Goal: Find specific page/section

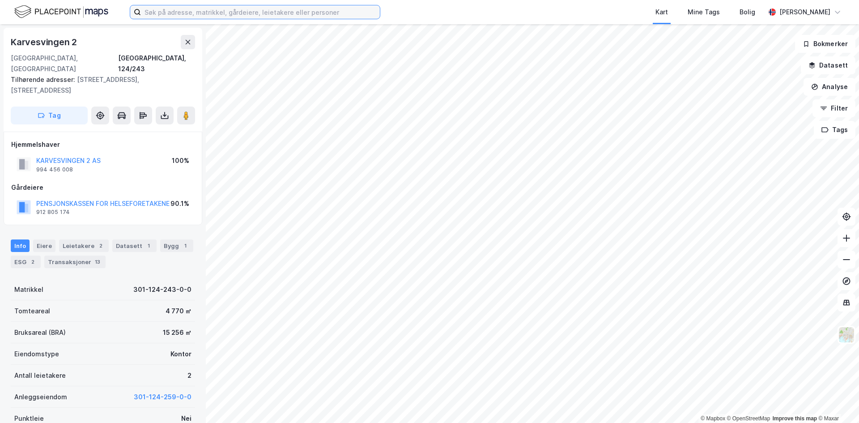
click at [191, 13] on input at bounding box center [260, 11] width 239 height 13
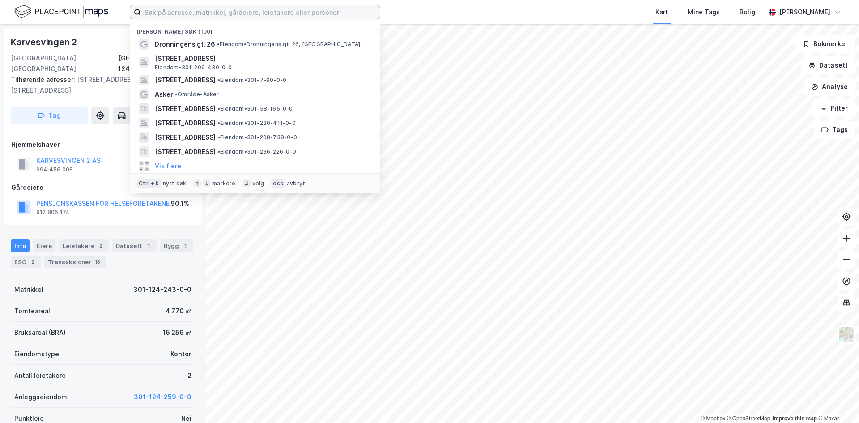
paste input "[STREET_ADDRESS]"
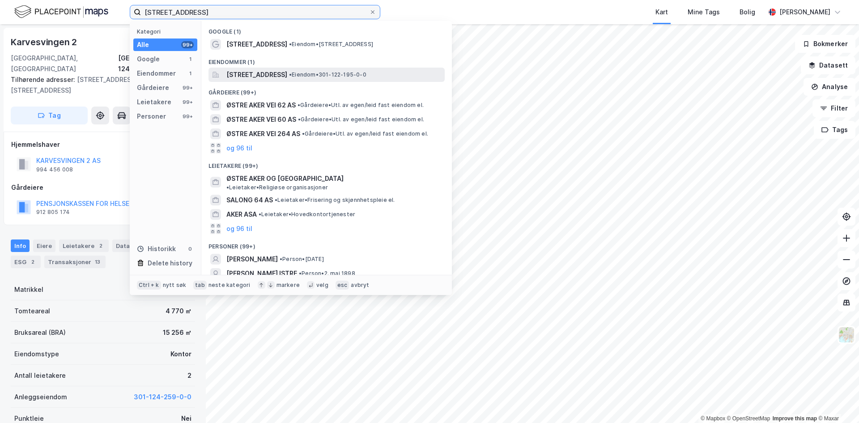
type input "[STREET_ADDRESS]"
click at [274, 76] on span "[STREET_ADDRESS]" at bounding box center [256, 74] width 61 height 11
